Goal: Transaction & Acquisition: Purchase product/service

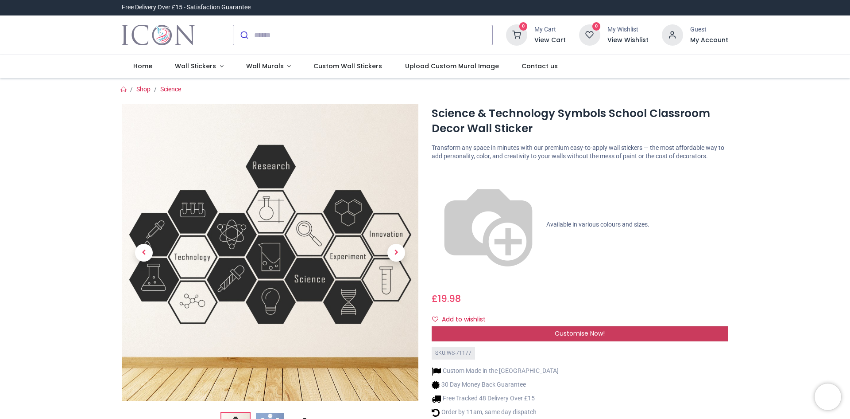
click at [591, 329] on span "Customise Now!" at bounding box center [580, 333] width 50 height 9
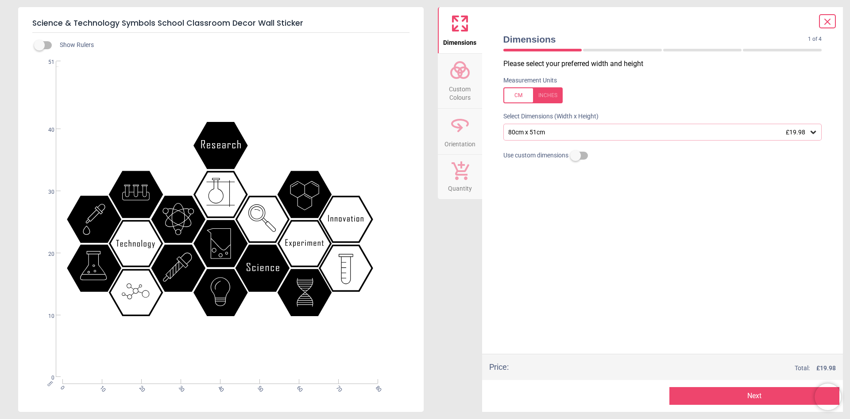
click at [214, 144] on div ".st0{fill:#010101;} Created with Snap null" at bounding box center [220, 219] width 404 height 316
click at [568, 132] on div "80cm x 51cm £19.98" at bounding box center [659, 132] width 302 height 8
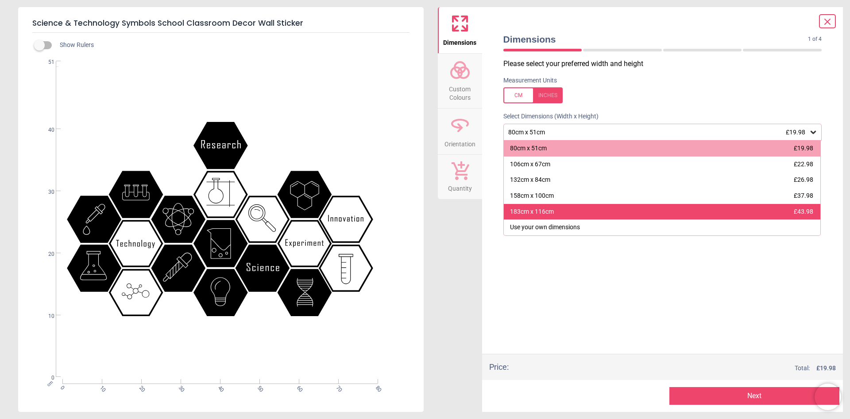
click at [563, 207] on div "183cm x 116cm £43.98" at bounding box center [662, 212] width 317 height 16
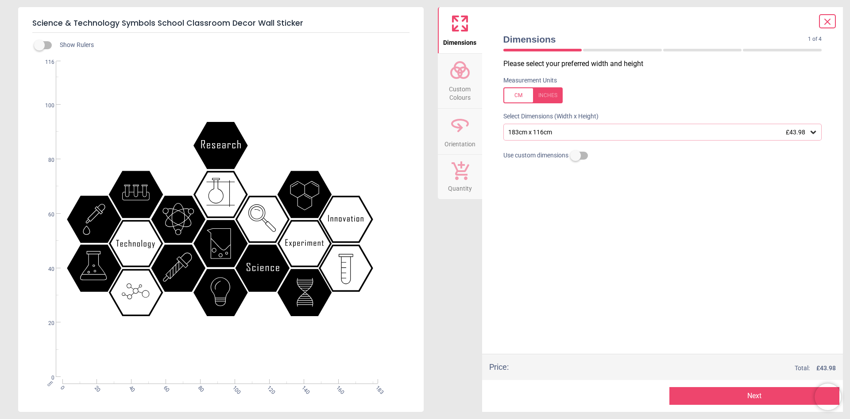
click at [462, 75] on icon at bounding box center [460, 69] width 21 height 21
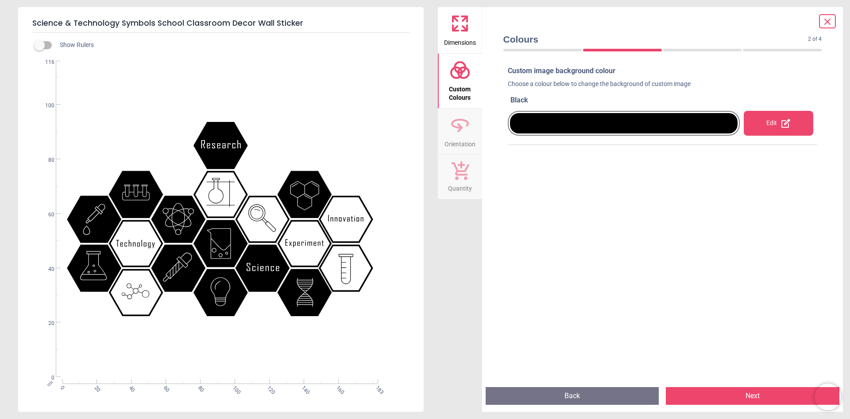
click at [575, 123] on div at bounding box center [624, 123] width 228 height 20
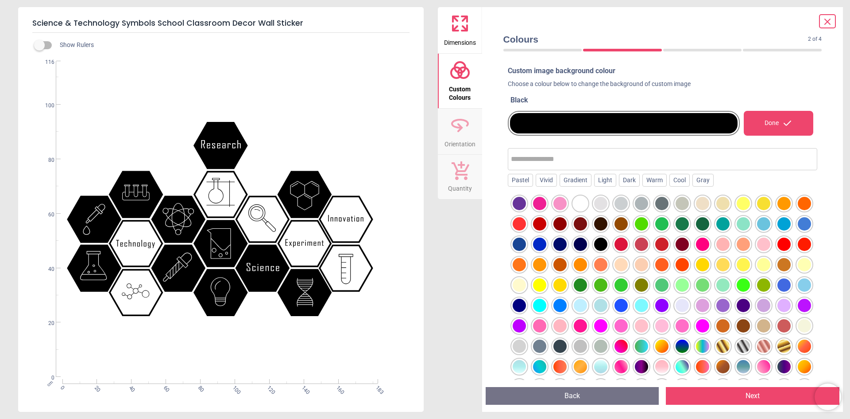
click at [798, 210] on div at bounding box center [804, 203] width 13 height 13
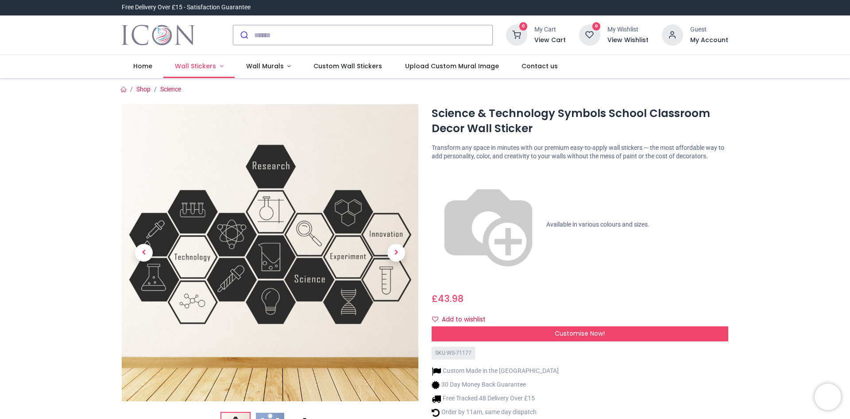
click at [202, 66] on span "Wall Stickers" at bounding box center [195, 66] width 41 height 9
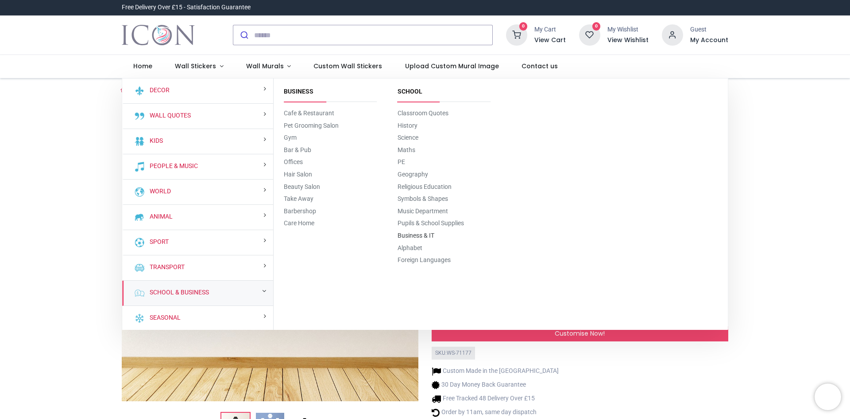
click at [410, 238] on link "Business & IT" at bounding box center [416, 235] width 37 height 7
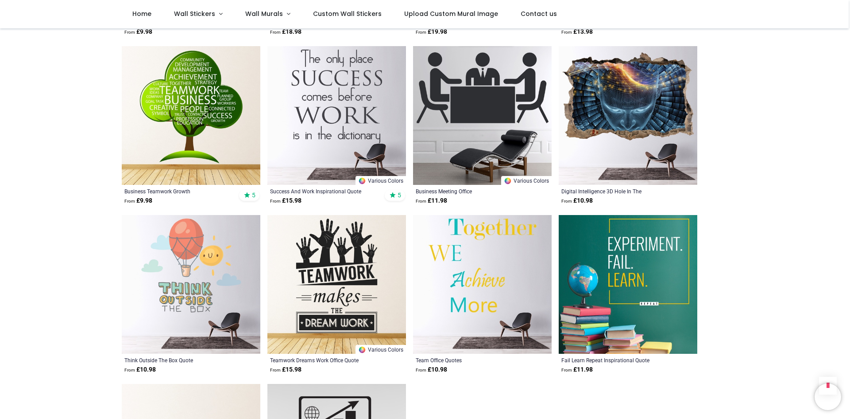
scroll to position [620, 0]
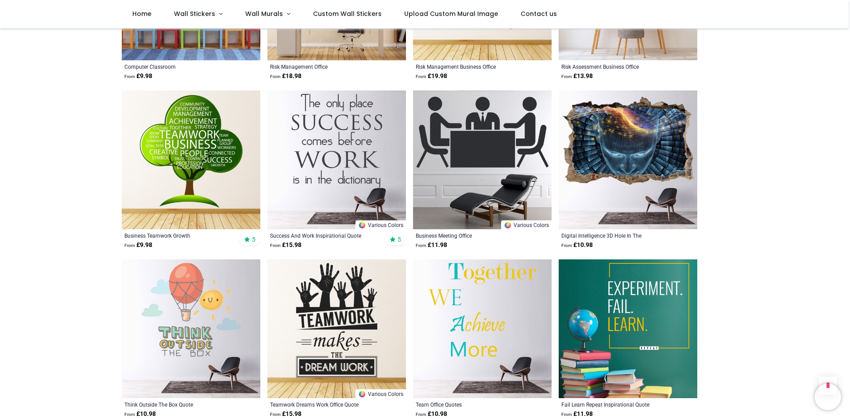
click at [635, 127] on img at bounding box center [628, 159] width 139 height 139
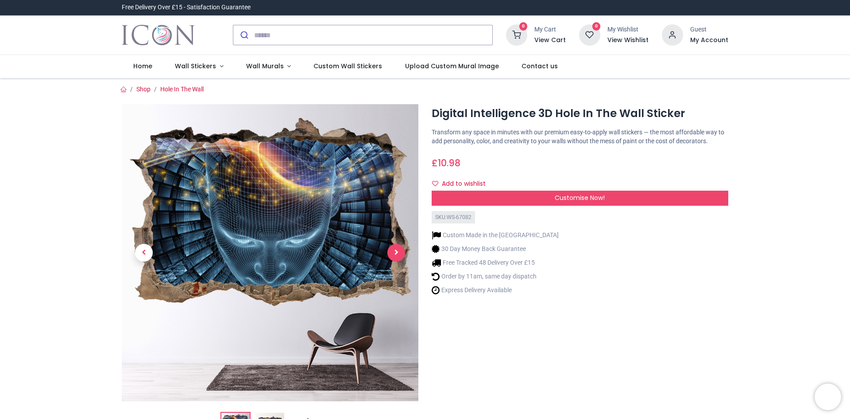
click at [395, 255] on span "Next" at bounding box center [397, 253] width 18 height 18
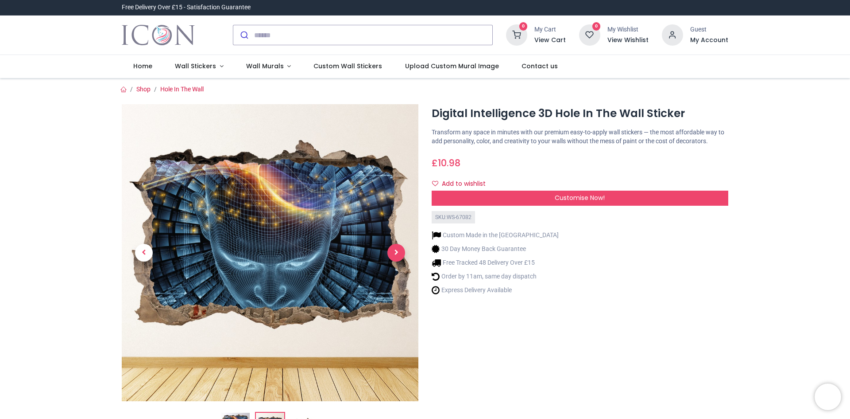
click at [395, 255] on span "Next" at bounding box center [397, 253] width 18 height 18
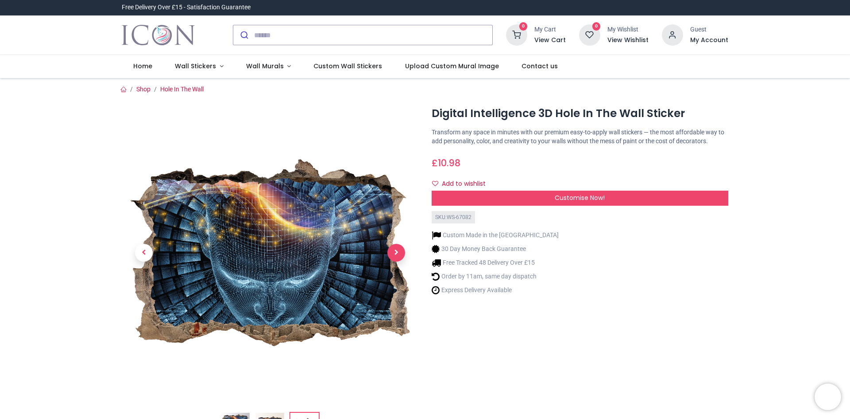
click at [395, 255] on span "Next" at bounding box center [397, 253] width 18 height 18
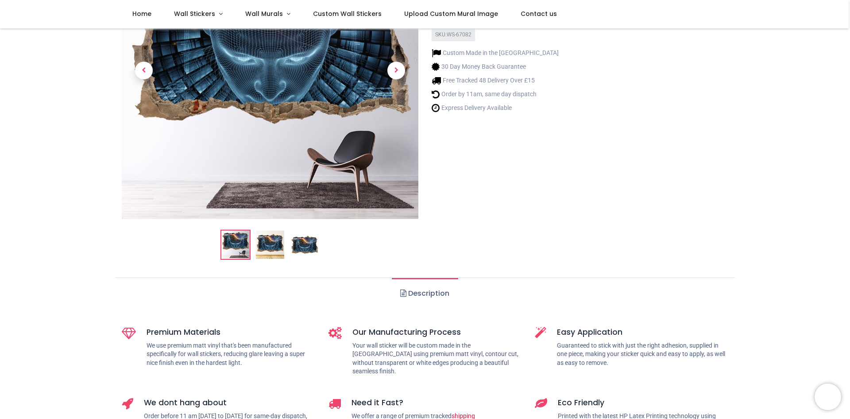
scroll to position [44, 0]
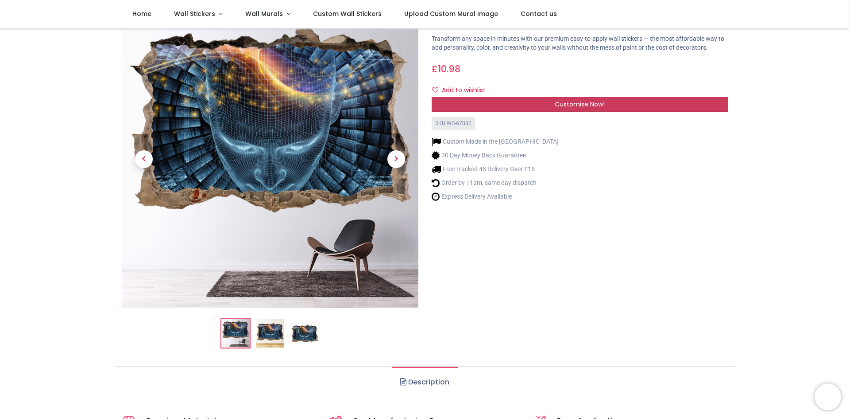
click at [553, 105] on div "Customise Now!" at bounding box center [580, 104] width 297 height 15
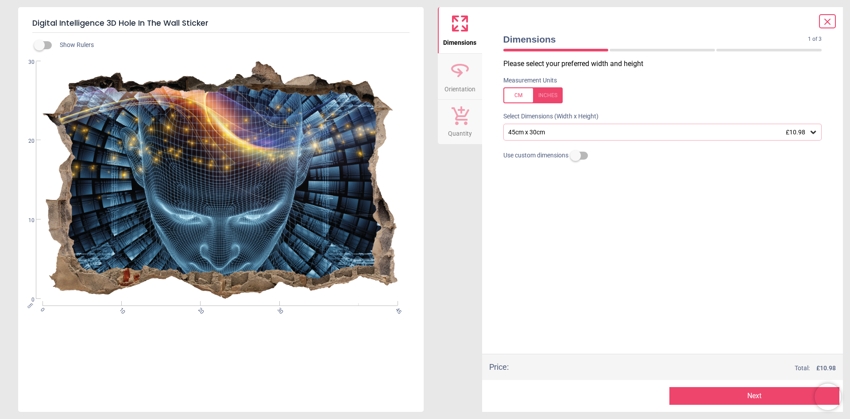
click at [690, 133] on div "45cm x 30cm £10.98" at bounding box center [659, 132] width 302 height 8
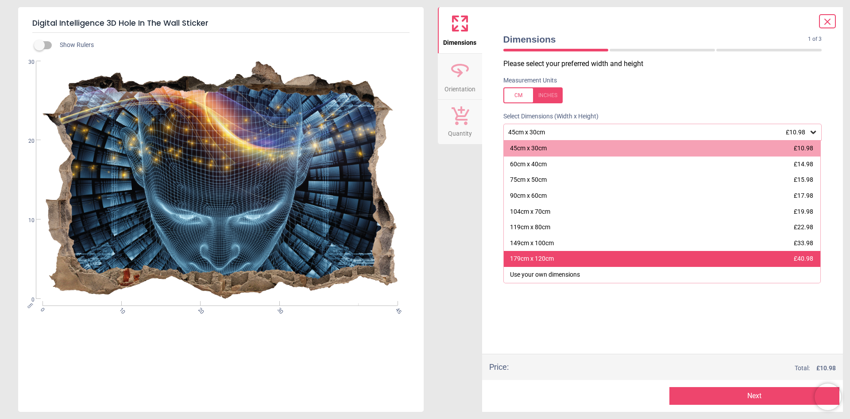
click at [581, 261] on div "179cm x 120cm £40.98" at bounding box center [662, 259] width 317 height 16
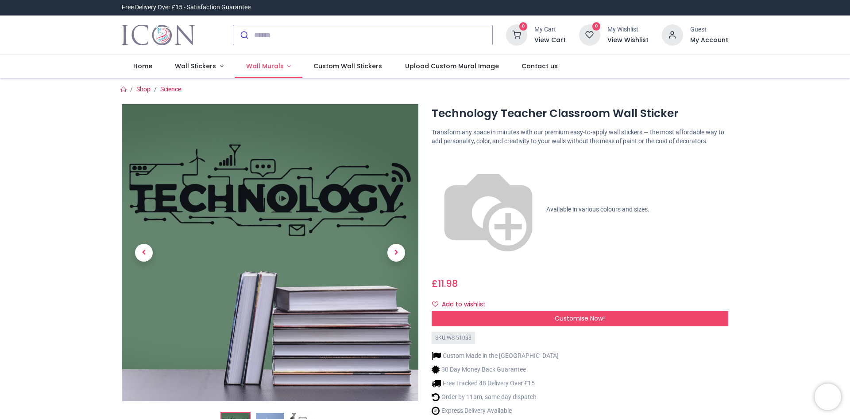
click at [282, 69] on link "Wall Murals" at bounding box center [269, 66] width 68 height 23
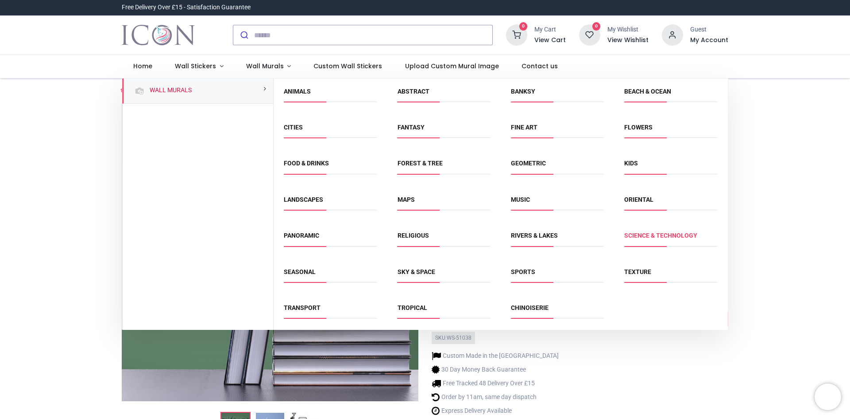
click at [652, 236] on link "Science & Technology" at bounding box center [660, 235] width 73 height 7
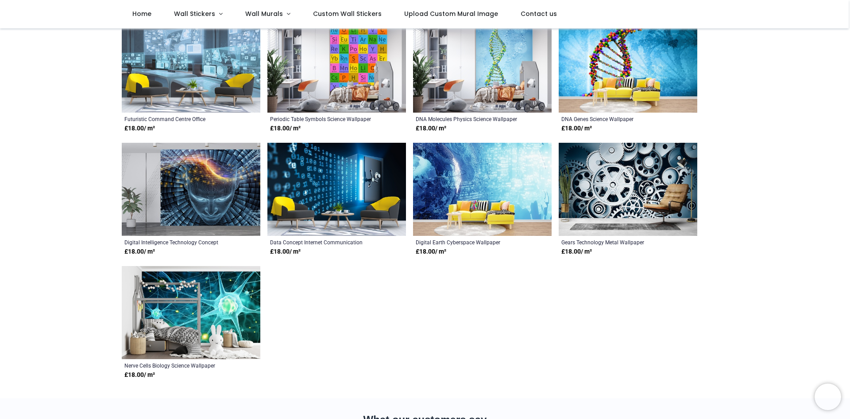
scroll to position [221, 0]
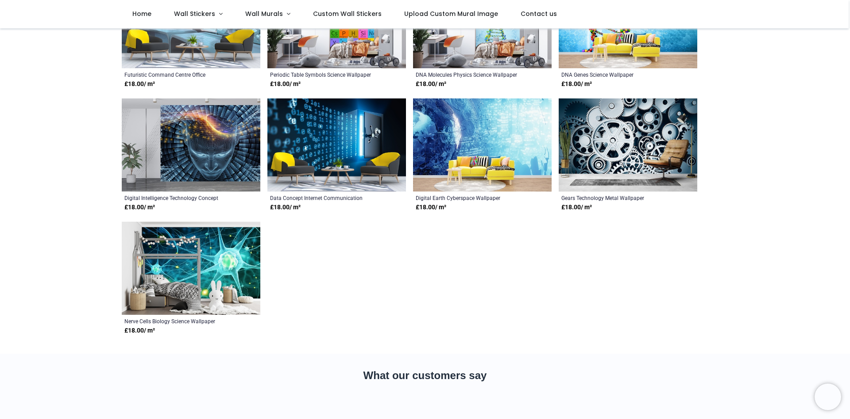
click at [319, 151] on img at bounding box center [336, 144] width 139 height 93
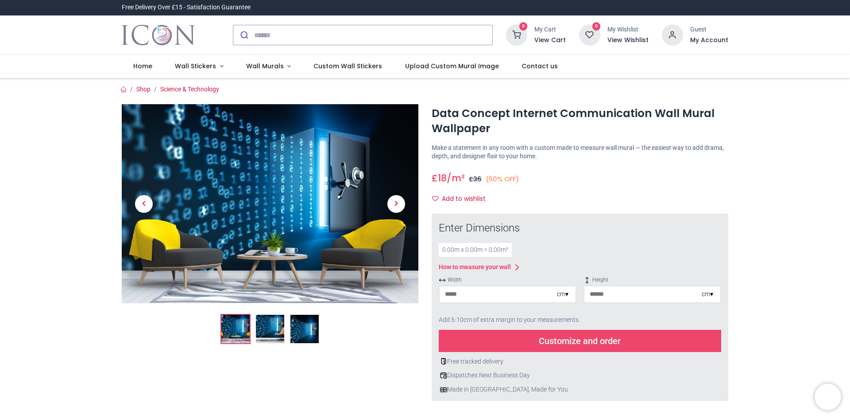
click at [479, 248] on div "0.00 m x 0.00 m = 0.00 m²" at bounding box center [475, 250] width 73 height 14
